Goal: Task Accomplishment & Management: Use online tool/utility

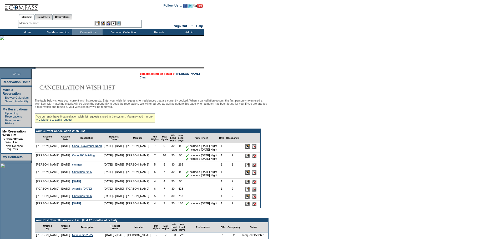
click at [64, 19] on link "Reservations" at bounding box center [62, 17] width 20 height 6
drag, startPoint x: 20, startPoint y: 16, endPoint x: 25, endPoint y: 19, distance: 5.8
click at [20, 16] on link "Members" at bounding box center [27, 17] width 16 height 6
click at [48, 23] on input "text" at bounding box center [67, 23] width 55 height 5
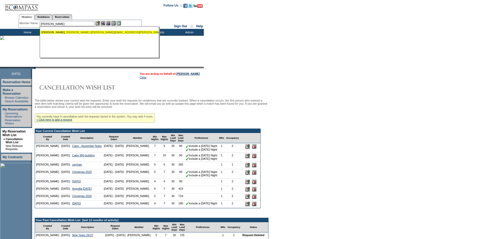
click at [54, 33] on div "Rivkin , Mark (markrivkin@rogers.com)" at bounding box center [99, 32] width 116 height 3
type input "Rivkin, Mark (markrivkin@rogers.com)"
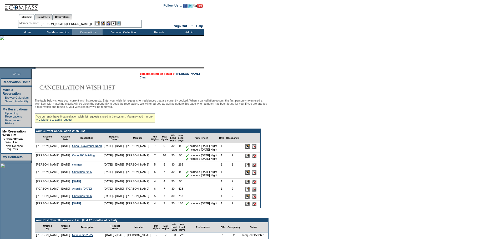
click at [110, 22] on img at bounding box center [108, 23] width 4 height 4
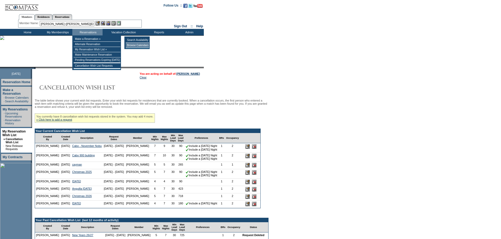
click at [140, 46] on td "Browse Calendars" at bounding box center [137, 45] width 23 height 5
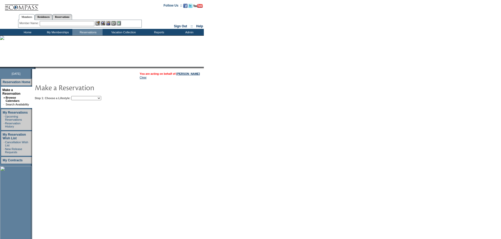
click at [101, 100] on select "My Favorites Beach Leisure Metropolitan Mountain OIAL for Adventure OIAL for Co…" at bounding box center [86, 98] width 30 height 4
select select "Beach"
click at [80, 97] on select "My Favorites Beach Leisure Metropolitan Mountain OIAL for Adventure OIAL for Co…" at bounding box center [86, 98] width 30 height 4
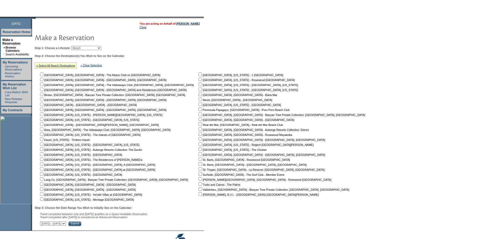
scroll to position [53, 0]
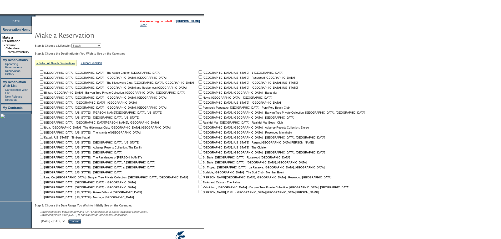
click at [43, 184] on input "checkbox" at bounding box center [41, 181] width 3 height 3
checkbox input "true"
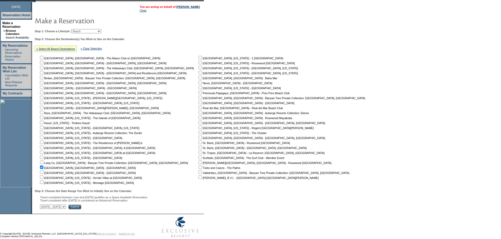
scroll to position [79, 0]
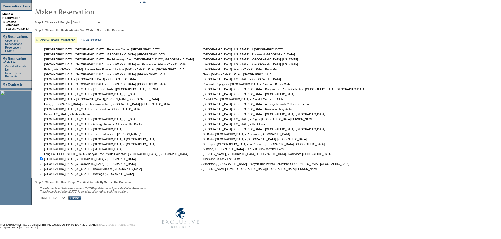
click at [66, 198] on select "[DATE] - [DATE] [DATE] - [DATE] [DATE] - [DATE] [DATE] - [DATE] [DATE] - [DATE]…" at bounding box center [53, 198] width 26 height 4
select select "[DATE]|[DATE]"
click at [43, 196] on select "[DATE] - [DATE] [DATE] - [DATE] [DATE] - [DATE] [DATE] - [DATE] [DATE] - [DATE]…" at bounding box center [53, 198] width 26 height 4
click at [81, 200] on input "Submit" at bounding box center [74, 198] width 13 height 5
